Goal: Navigation & Orientation: Find specific page/section

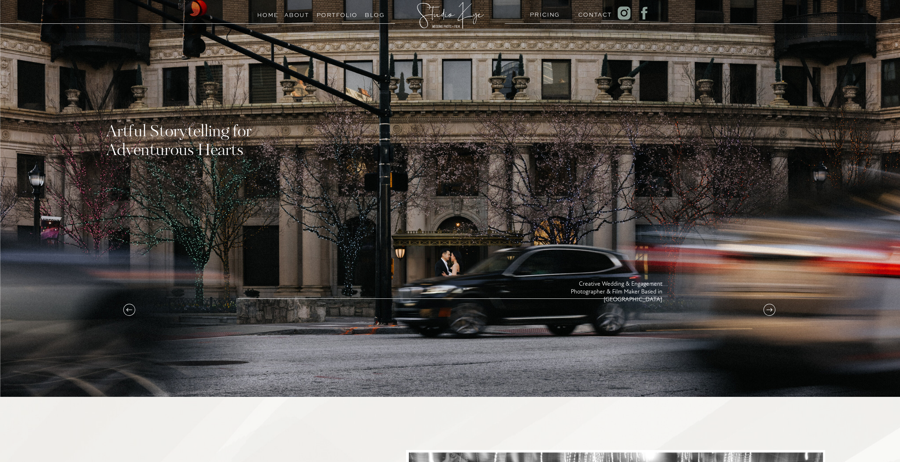
click at [770, 312] on icon at bounding box center [769, 309] width 14 height 14
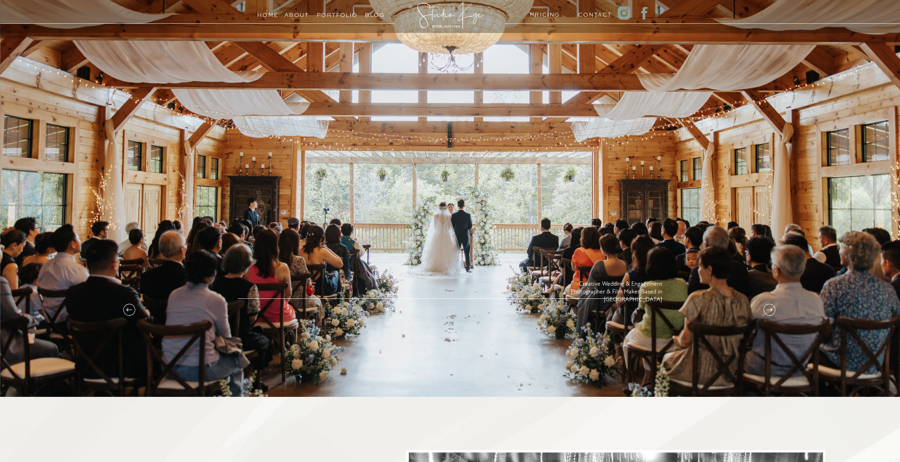
click at [770, 312] on icon at bounding box center [769, 309] width 14 height 14
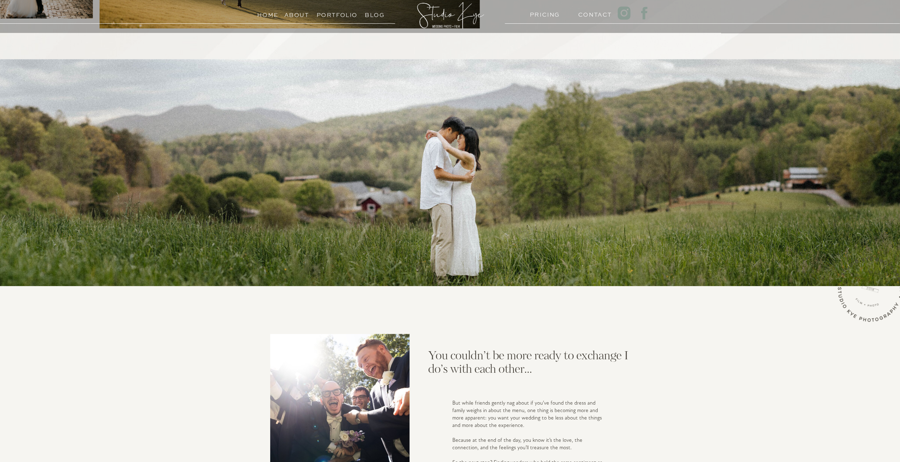
scroll to position [659, 0]
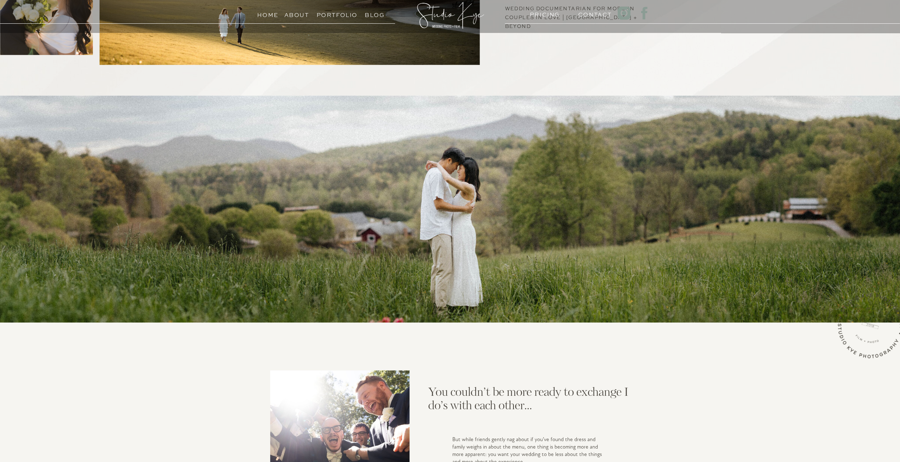
click at [341, 14] on h3 "Portfolio" at bounding box center [333, 13] width 32 height 7
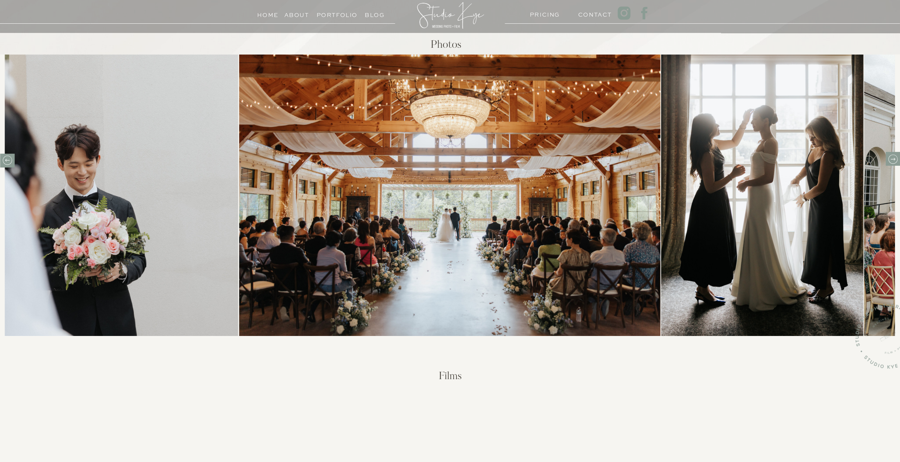
scroll to position [212, 0]
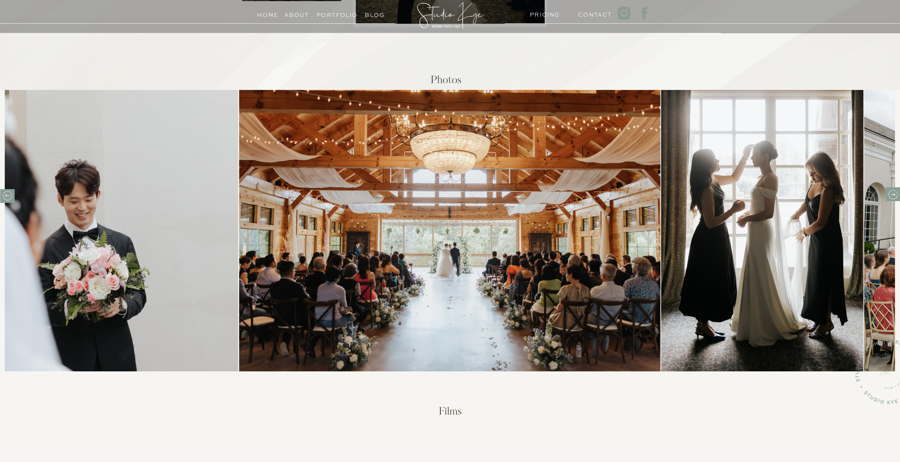
click at [893, 194] on icon at bounding box center [893, 194] width 5 height 3
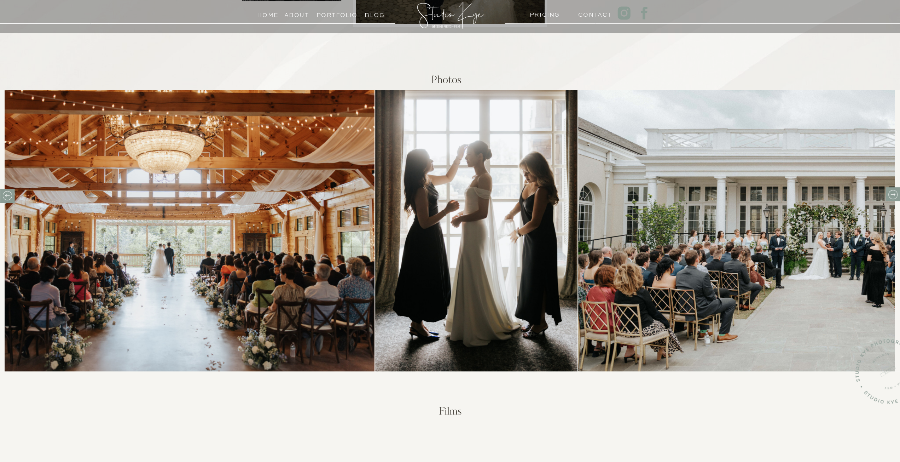
click at [893, 194] on icon at bounding box center [893, 194] width 5 height 3
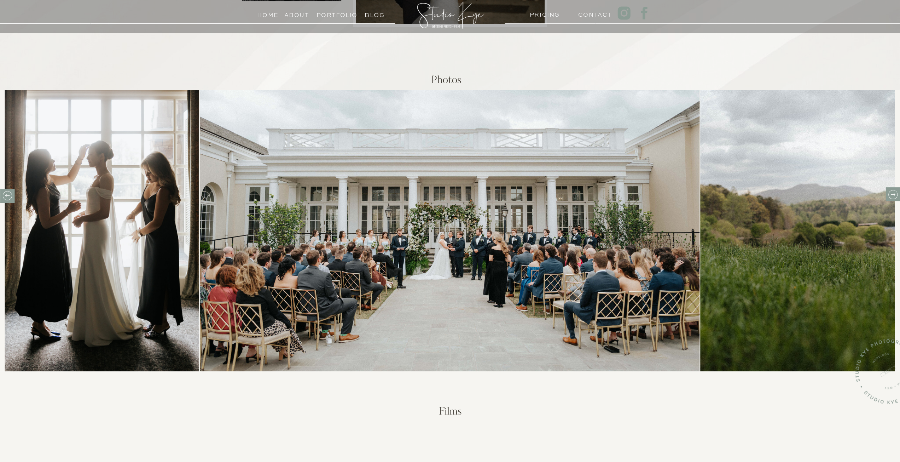
click at [893, 194] on icon at bounding box center [893, 194] width 5 height 3
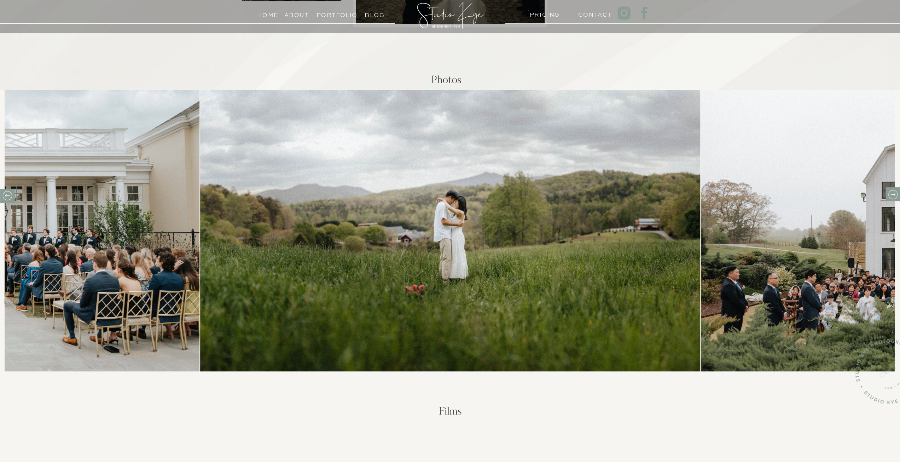
click at [893, 194] on icon at bounding box center [893, 194] width 5 height 3
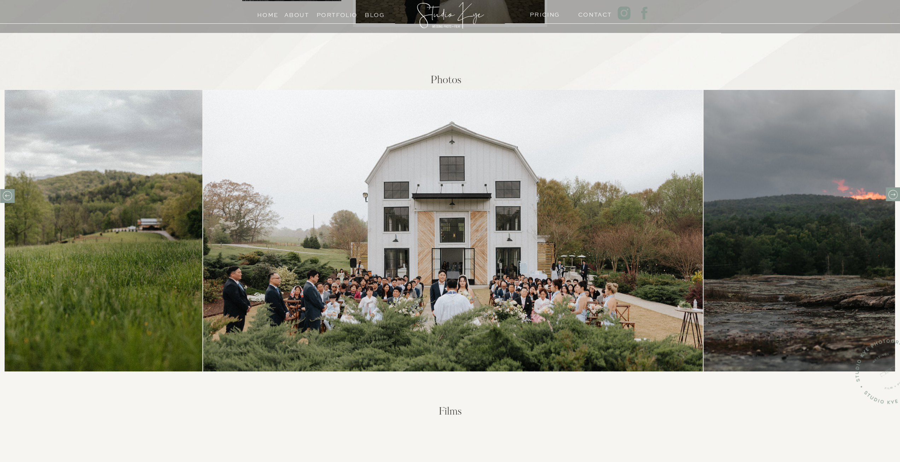
click at [893, 194] on icon at bounding box center [893, 194] width 5 height 3
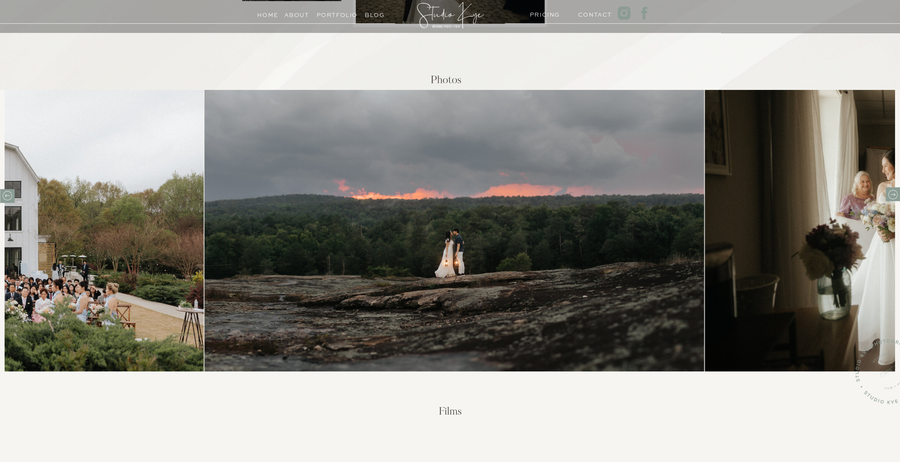
click at [893, 194] on icon at bounding box center [893, 194] width 5 height 3
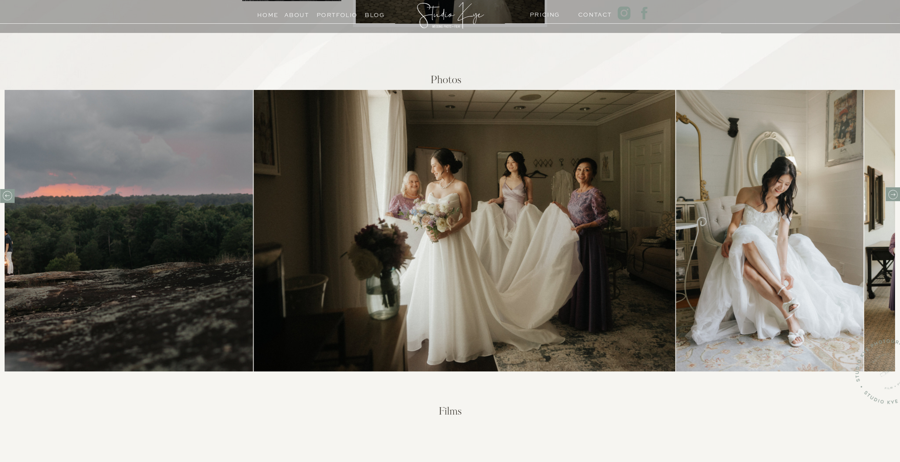
click at [893, 194] on icon at bounding box center [893, 194] width 5 height 3
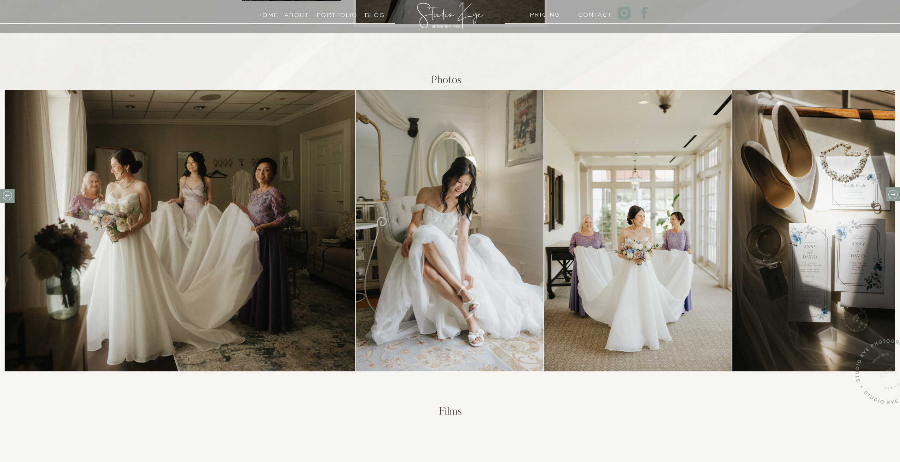
click at [893, 194] on icon at bounding box center [893, 194] width 5 height 3
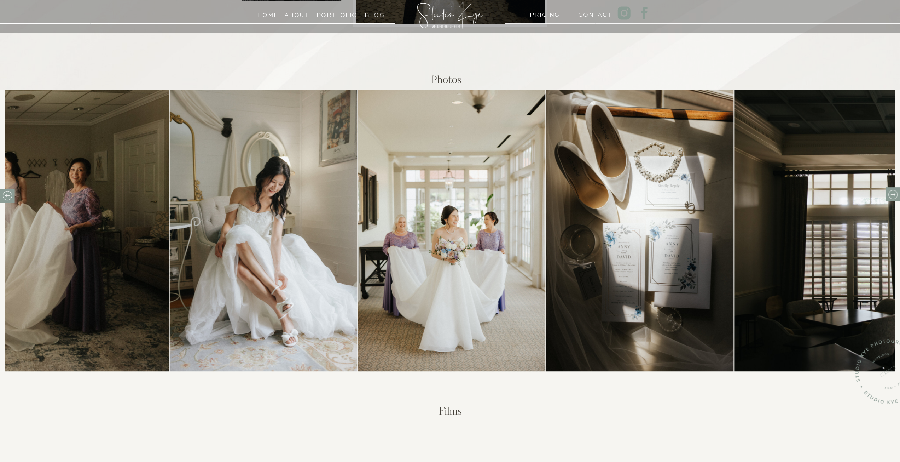
click at [893, 194] on icon at bounding box center [893, 194] width 5 height 3
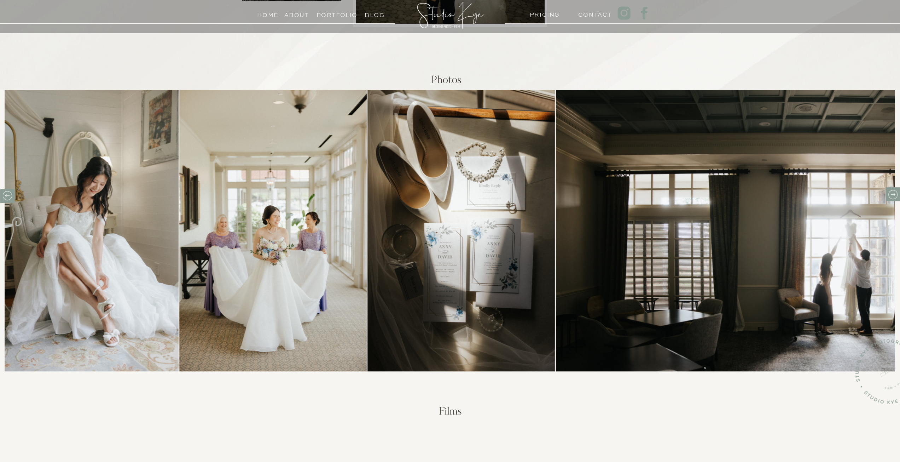
click at [893, 194] on icon at bounding box center [893, 194] width 5 height 3
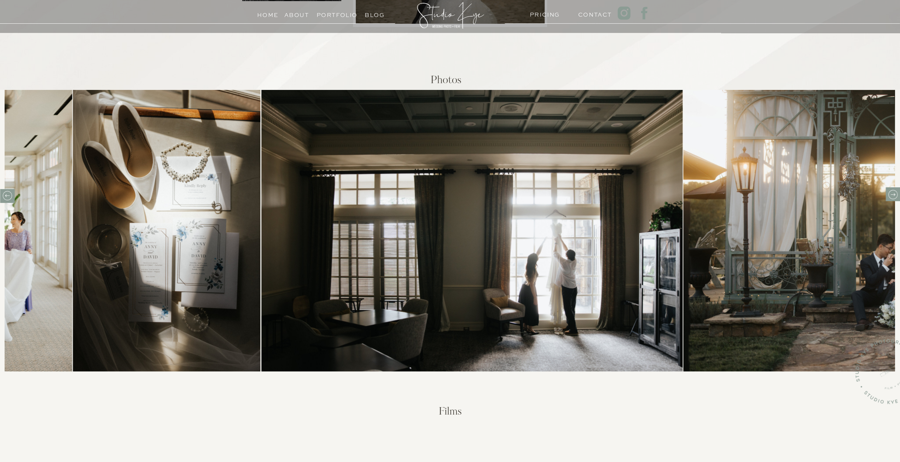
click at [893, 194] on icon at bounding box center [893, 194] width 5 height 3
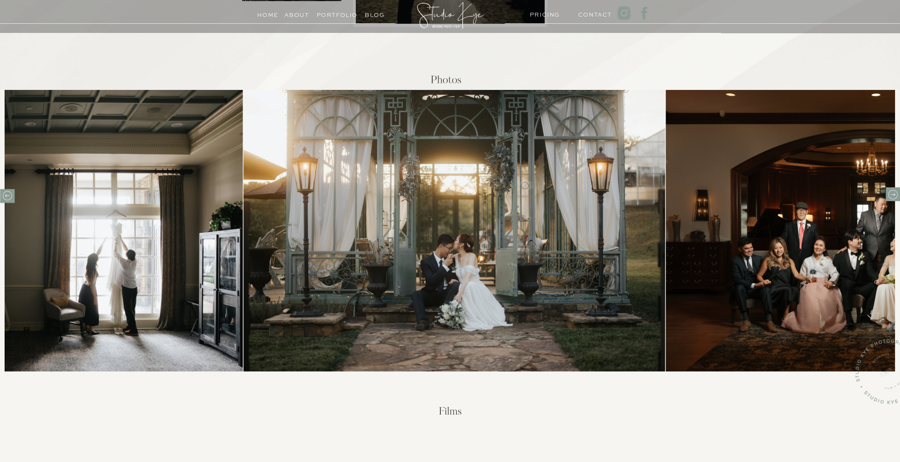
click at [893, 194] on icon at bounding box center [893, 194] width 5 height 3
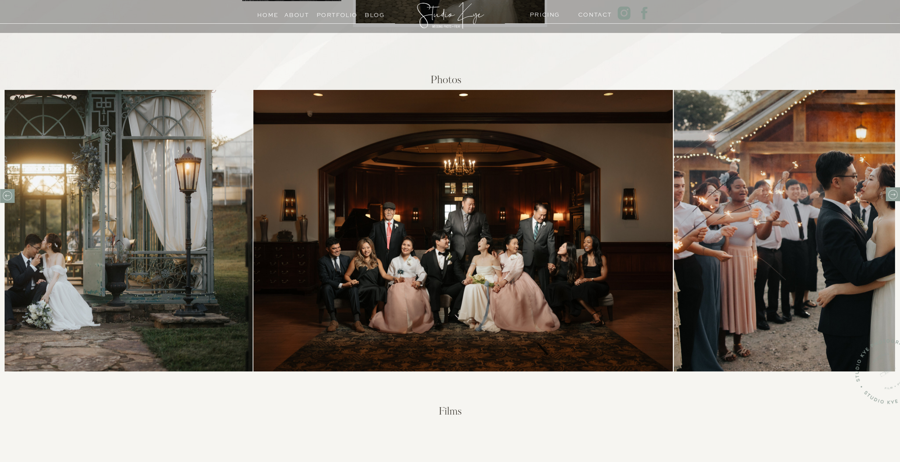
click at [893, 194] on icon at bounding box center [893, 194] width 5 height 3
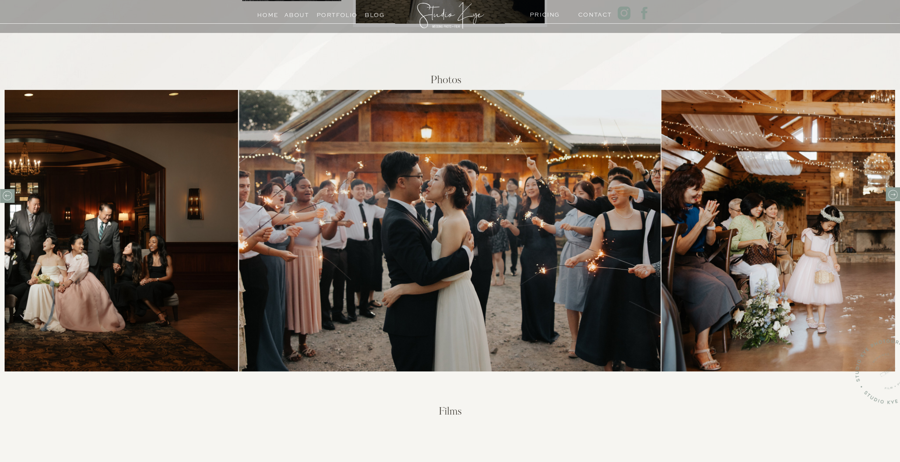
click at [893, 194] on icon at bounding box center [893, 194] width 5 height 3
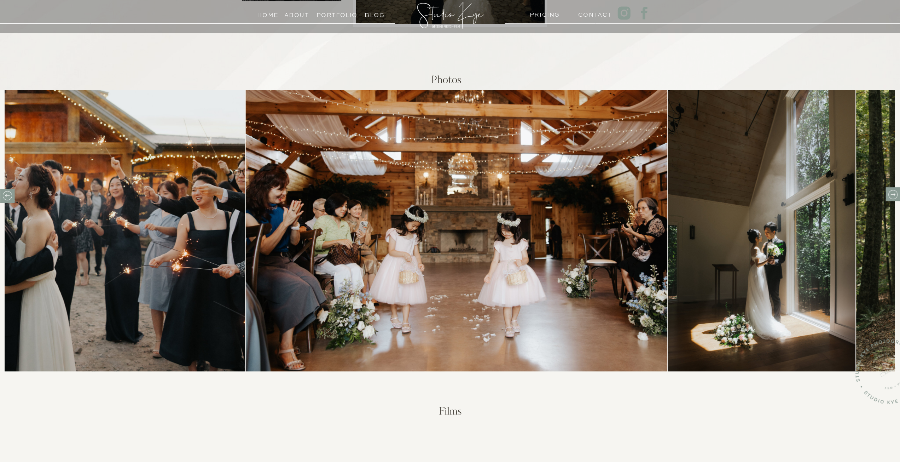
click at [893, 194] on icon at bounding box center [893, 194] width 5 height 3
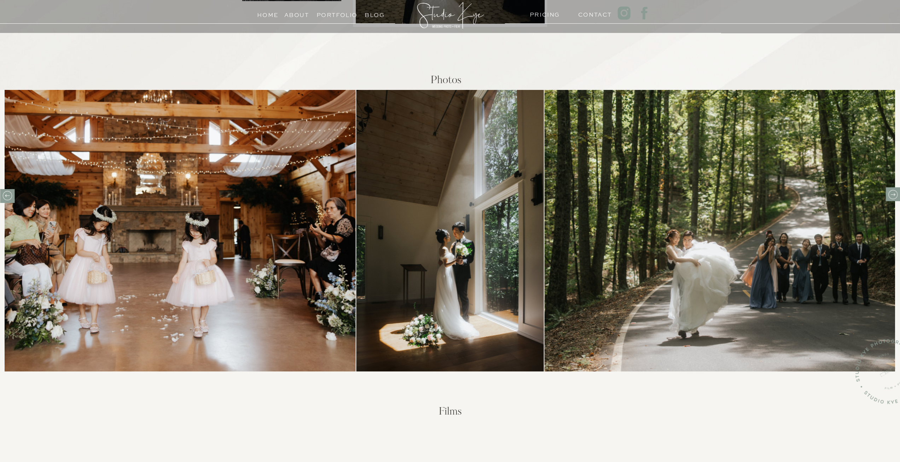
click at [893, 194] on icon at bounding box center [893, 194] width 5 height 3
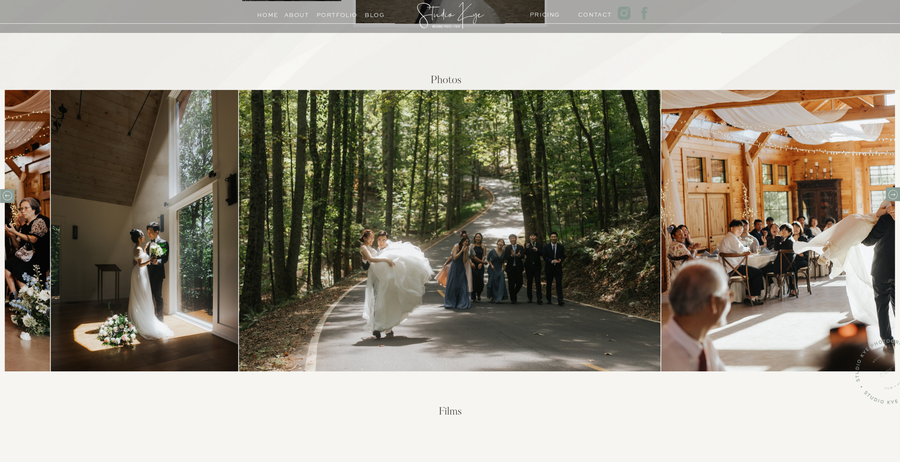
click at [893, 194] on icon at bounding box center [893, 194] width 5 height 3
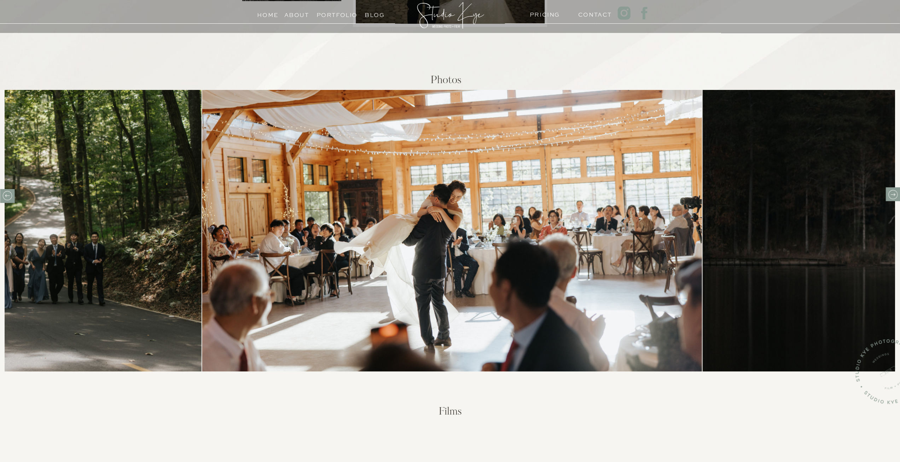
click at [892, 194] on icon at bounding box center [893, 194] width 5 height 3
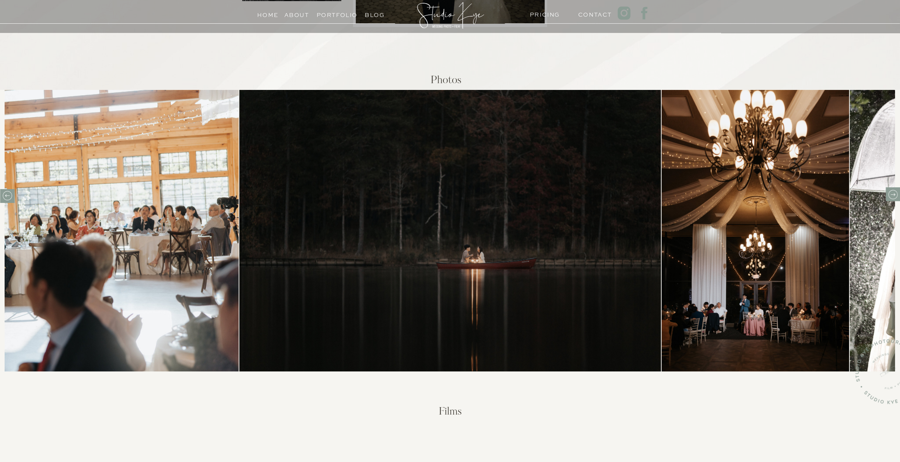
click at [892, 194] on icon at bounding box center [893, 194] width 5 height 3
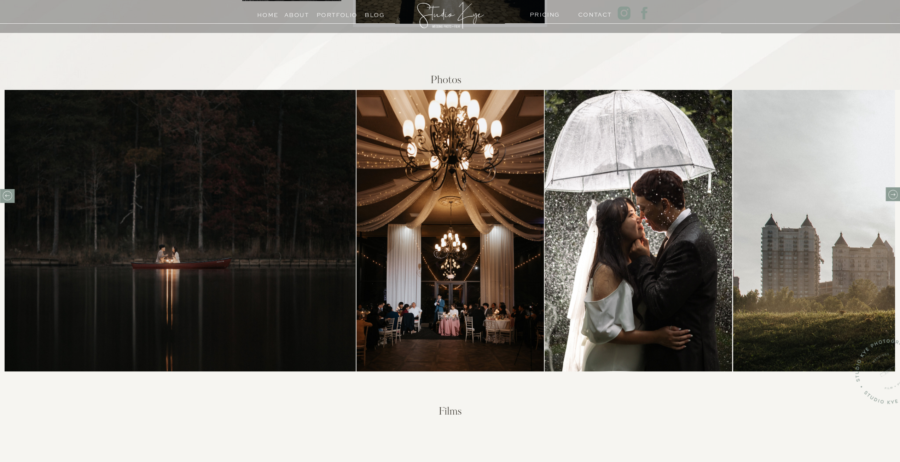
click at [892, 194] on icon at bounding box center [893, 194] width 5 height 3
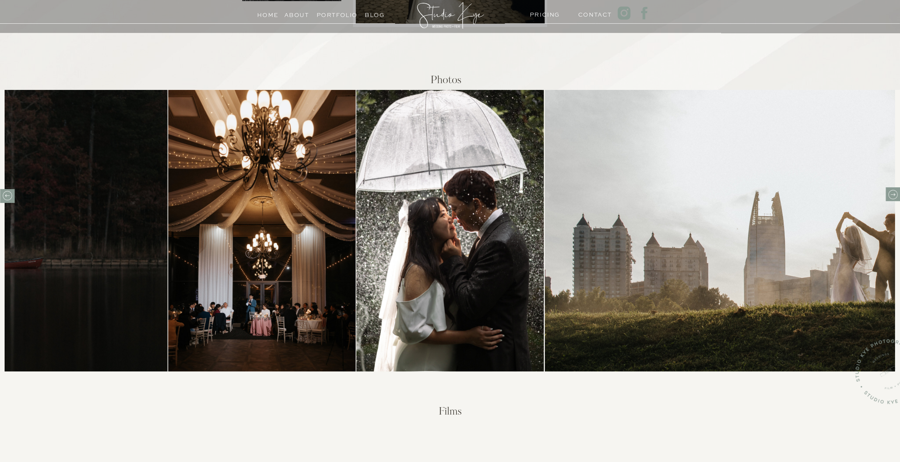
click at [892, 194] on icon at bounding box center [893, 194] width 5 height 3
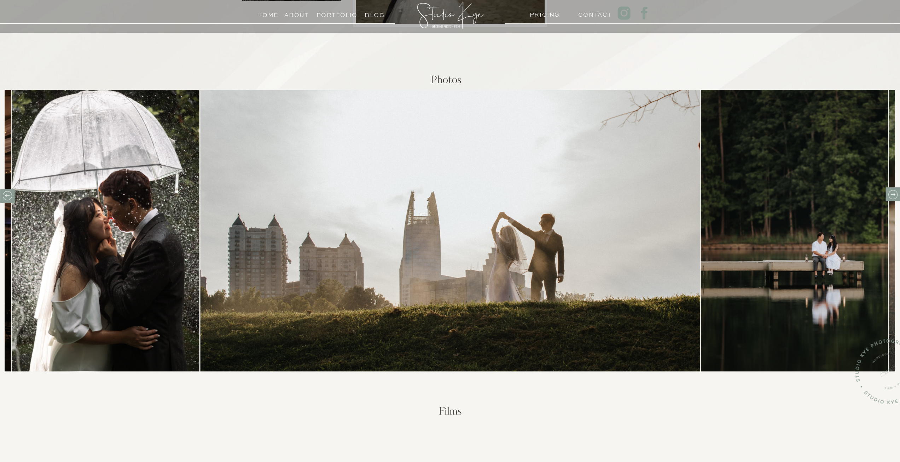
click at [892, 194] on icon at bounding box center [893, 194] width 5 height 3
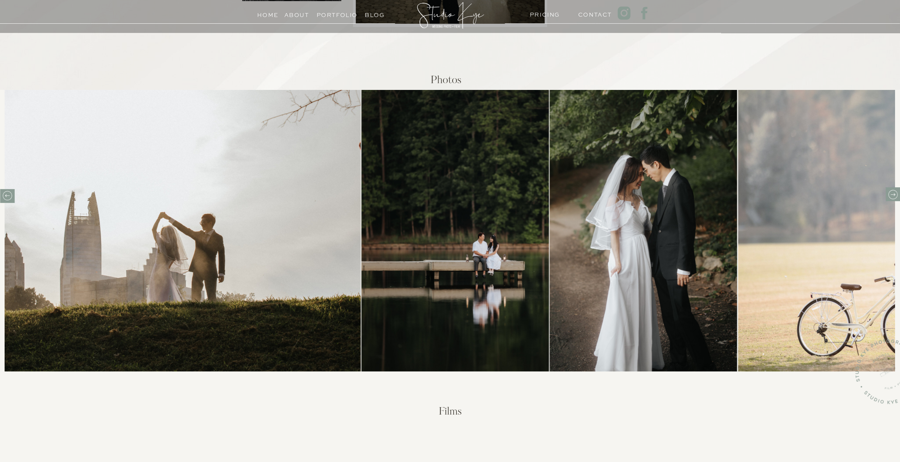
click at [892, 194] on icon at bounding box center [893, 194] width 5 height 3
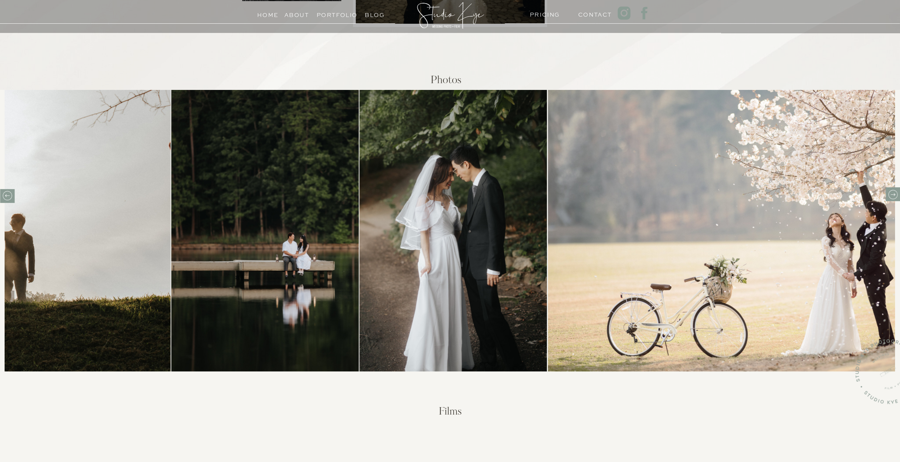
click at [891, 193] on icon at bounding box center [892, 194] width 11 height 11
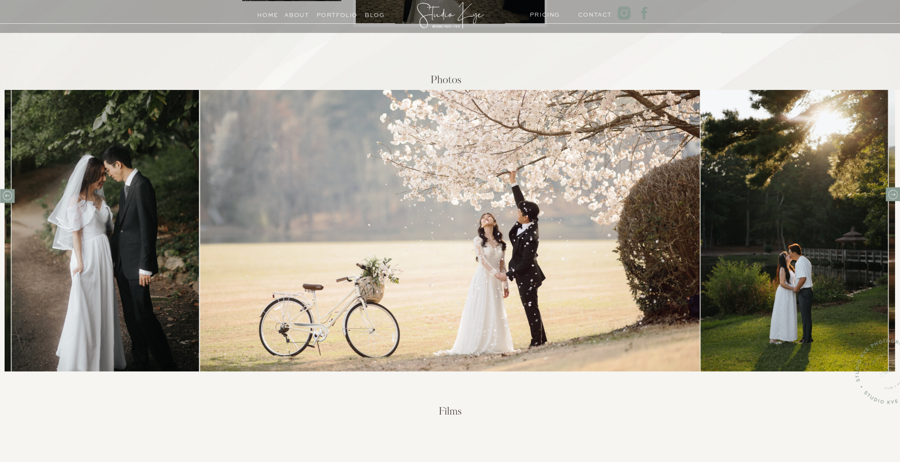
click at [891, 193] on icon at bounding box center [892, 194] width 11 height 11
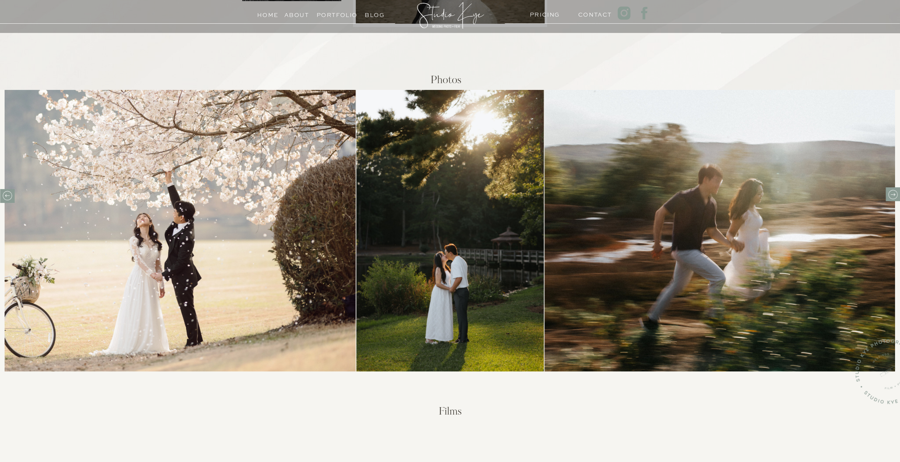
click at [891, 193] on icon at bounding box center [892, 194] width 11 height 11
